Goal: Find specific page/section: Find specific page/section

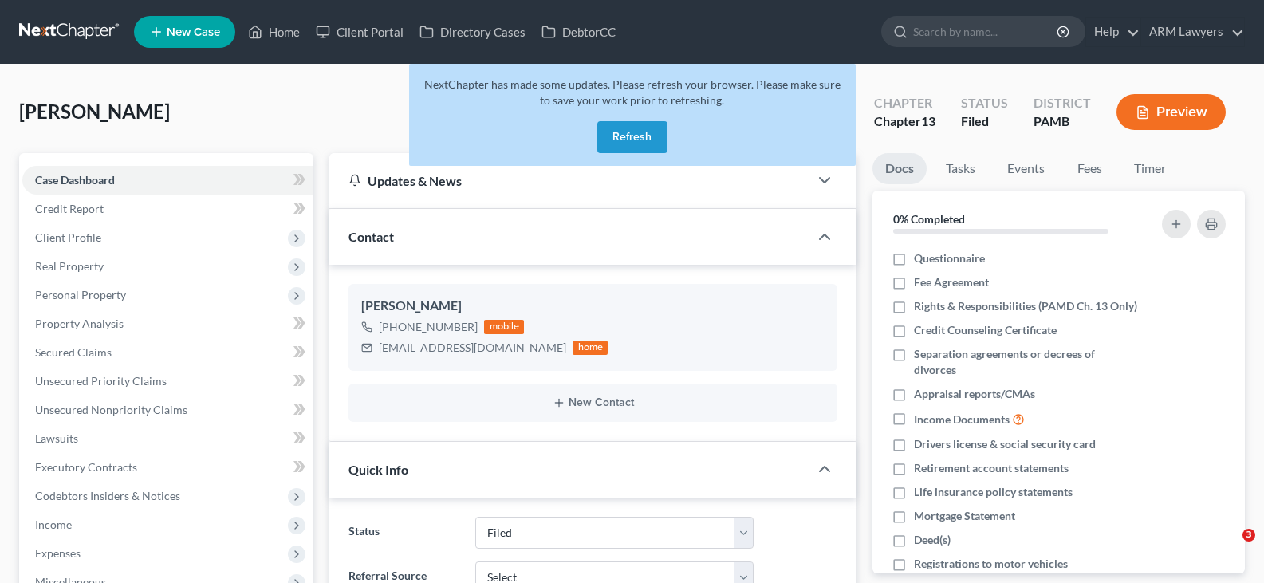
select select "8"
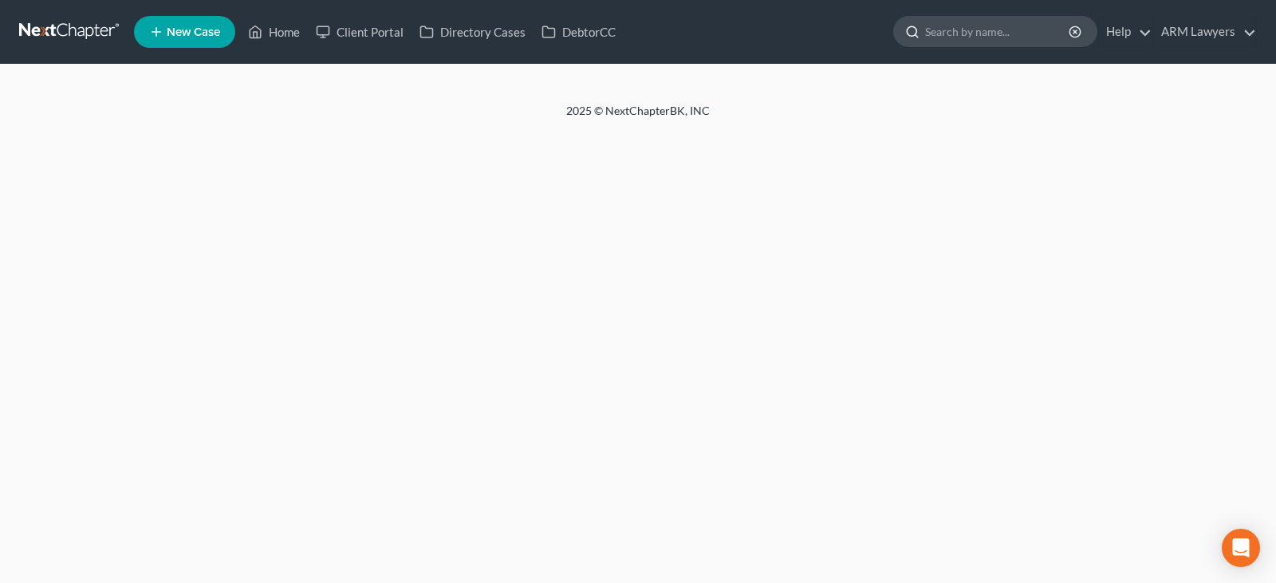
click at [934, 33] on input "search" at bounding box center [998, 32] width 146 height 30
type input "g"
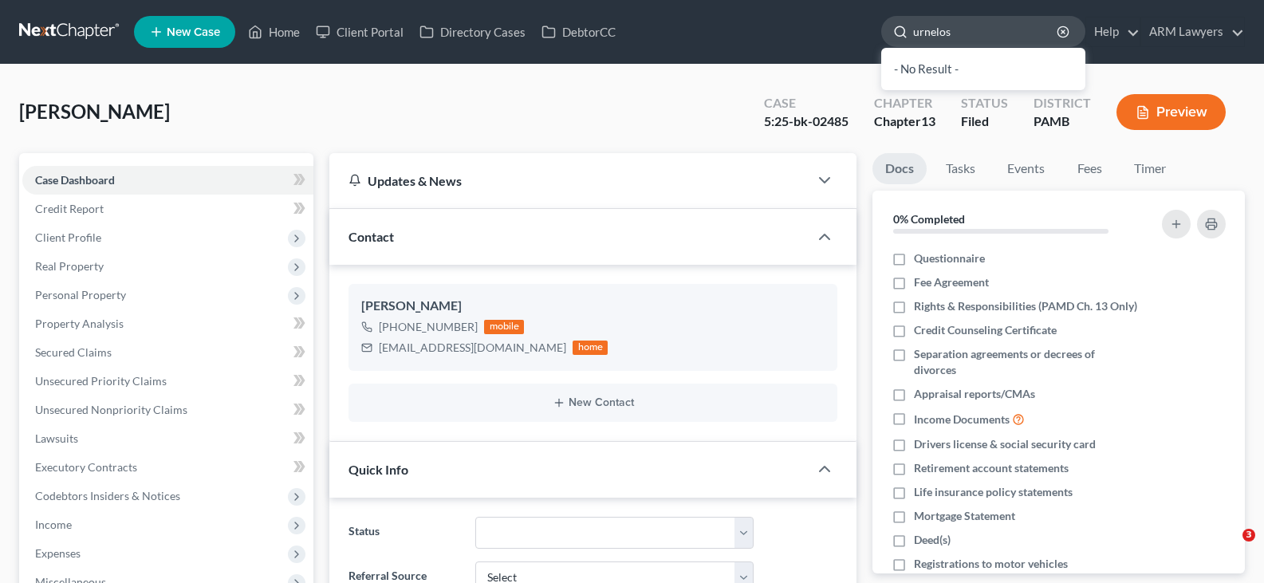
click at [912, 33] on div at bounding box center [897, 32] width 31 height 30
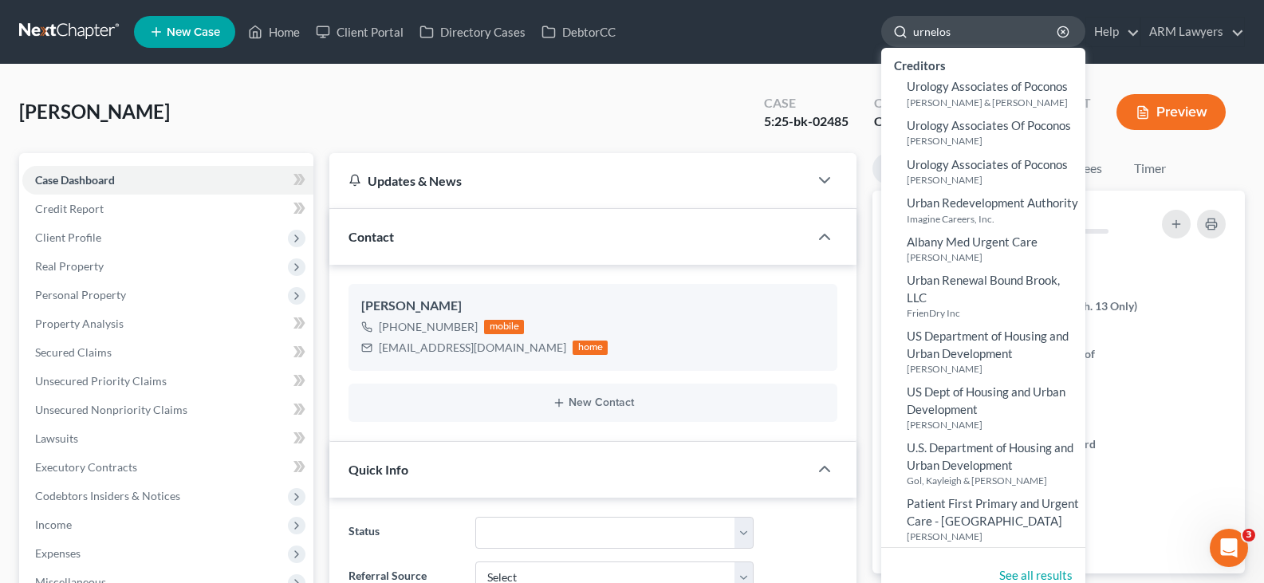
click at [917, 29] on input "urnelos" at bounding box center [986, 32] width 146 height 30
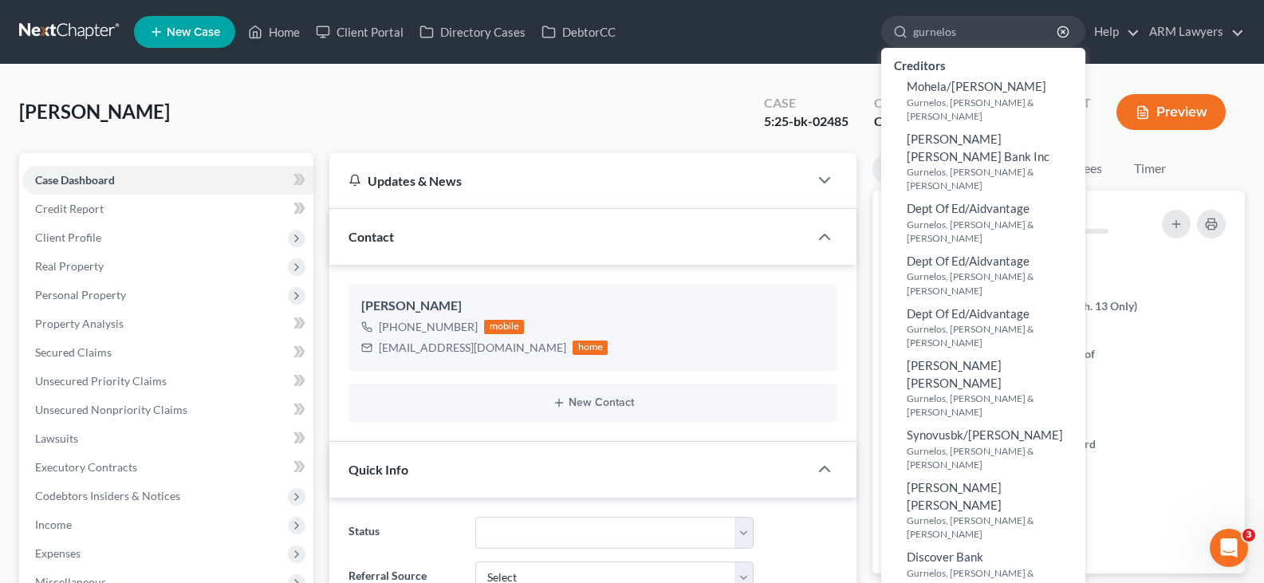
type input "gurnelos"
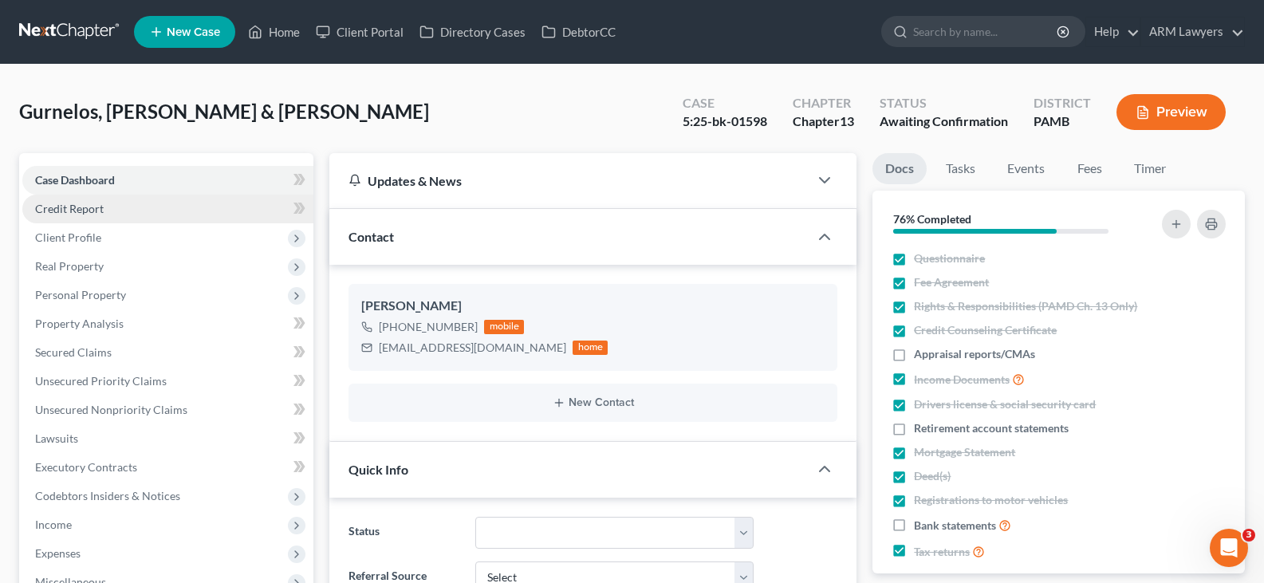
click at [92, 209] on span "Credit Report" at bounding box center [69, 209] width 69 height 14
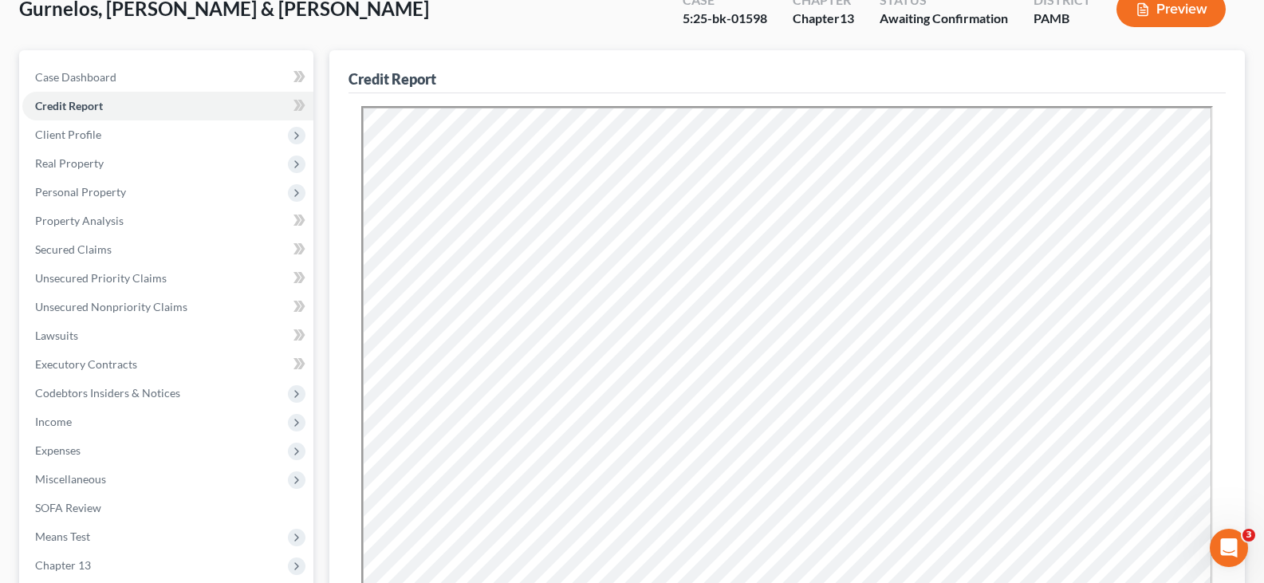
scroll to position [239, 0]
